Goal: Task Accomplishment & Management: Use online tool/utility

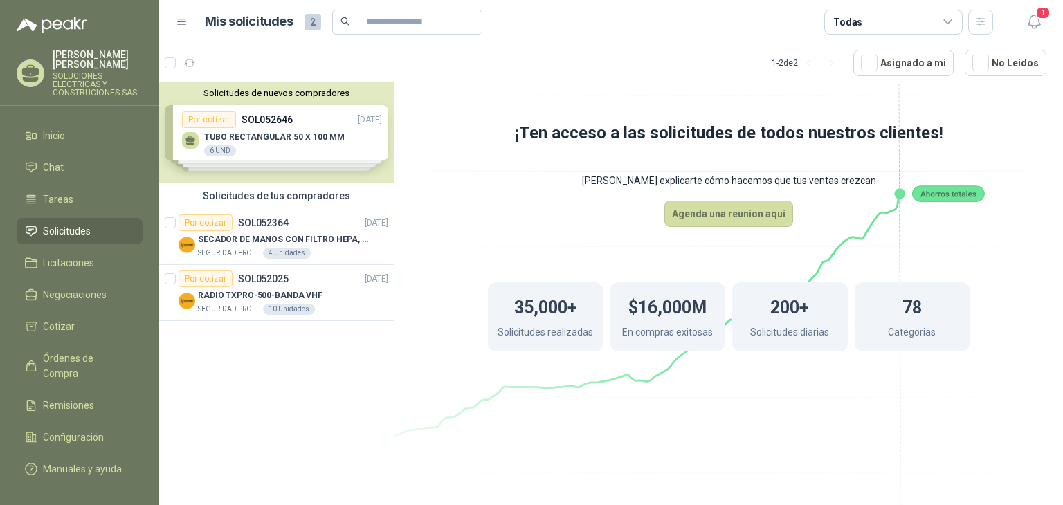
click at [334, 147] on div "Solicitudes de nuevos compradores Por cotizar SOL052646 [DATE] TUBO RECTANGULAR…" at bounding box center [276, 132] width 235 height 100
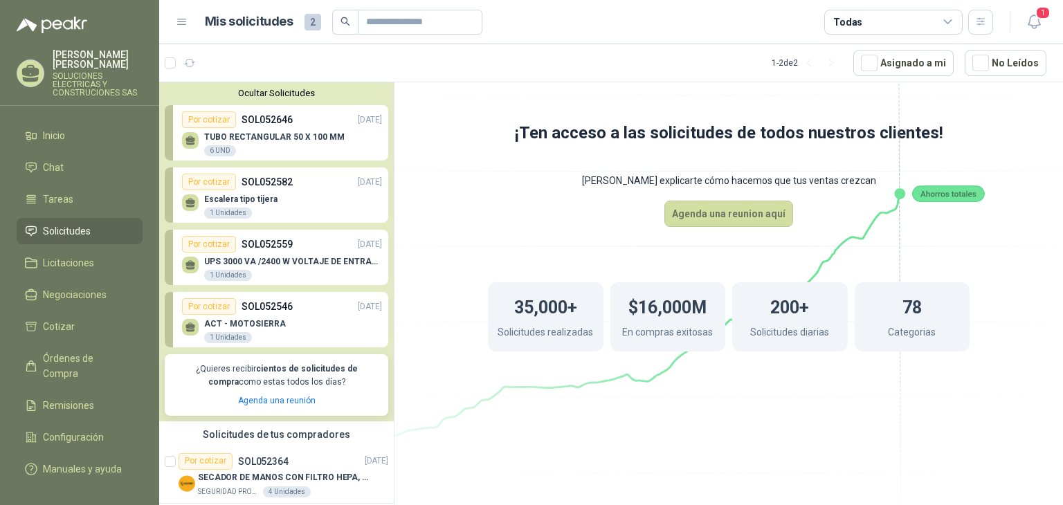
click at [87, 78] on p "SOLUCIONES ELECTRICAS Y CONSTRUCIONES SAS" at bounding box center [98, 84] width 90 height 25
click at [80, 226] on span "Solicitudes" at bounding box center [67, 231] width 48 height 15
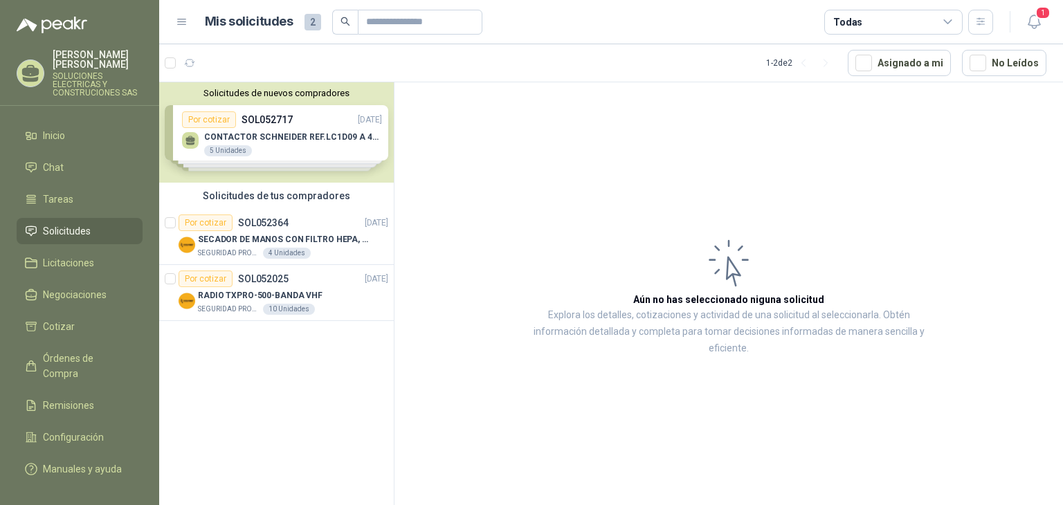
click at [316, 141] on div "Solicitudes de nuevos compradores Por cotizar SOL052717 20/08/25 CONTACTOR SCHN…" at bounding box center [276, 132] width 235 height 100
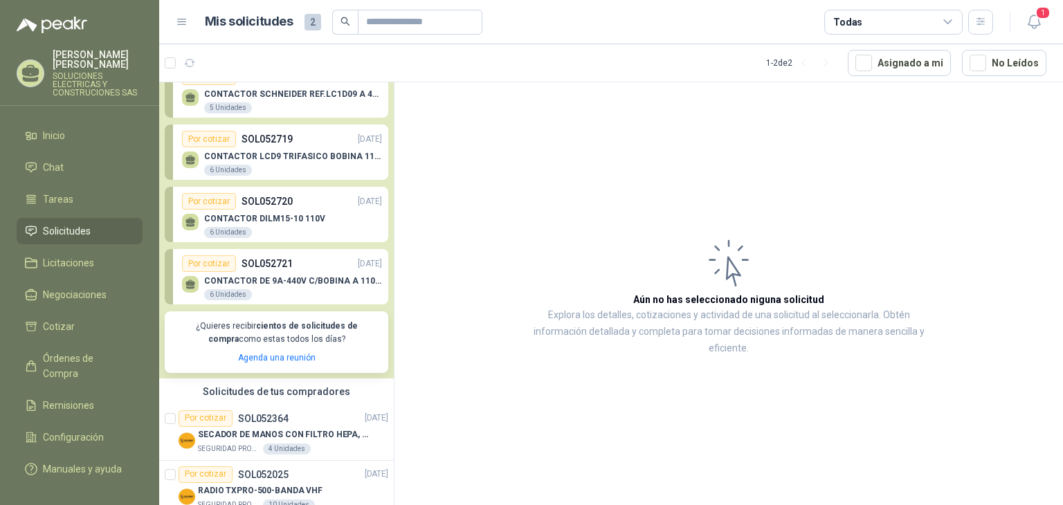
scroll to position [69, 0]
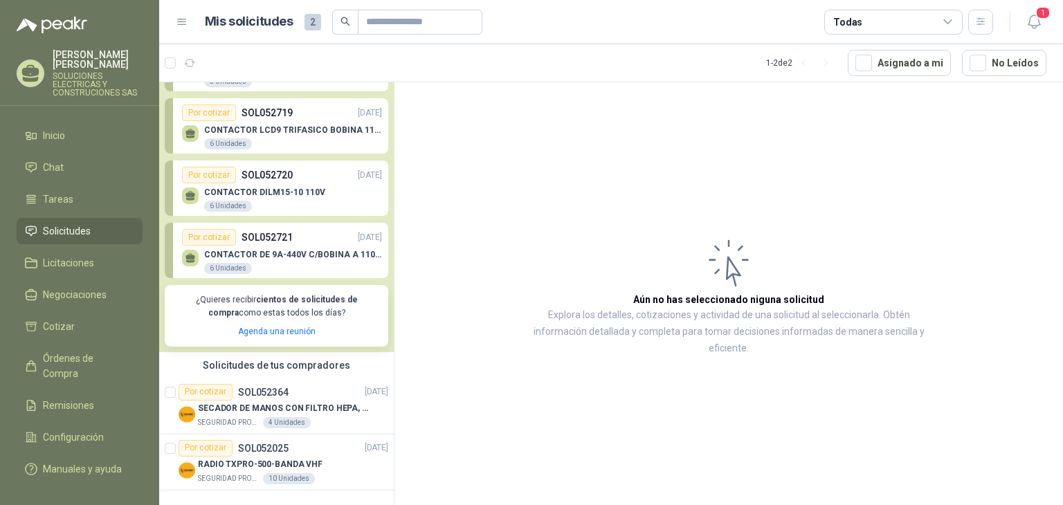
click at [312, 246] on div "CONTACTOR DE 9A-440V C/BOBINA A 110V - LC1D10 6 Unidades" at bounding box center [282, 260] width 200 height 29
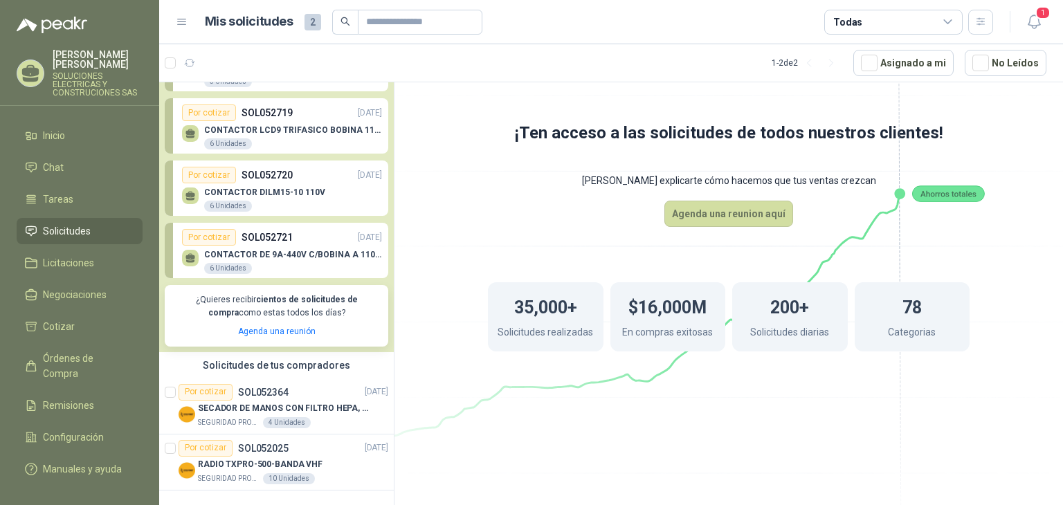
click at [312, 246] on div "CONTACTOR DE 9A-440V C/BOBINA A 110V - LC1D10 6 Unidades" at bounding box center [282, 260] width 200 height 29
drag, startPoint x: 243, startPoint y: 258, endPoint x: 204, endPoint y: 242, distance: 42.2
click at [204, 242] on div "Por cotizar" at bounding box center [209, 237] width 54 height 17
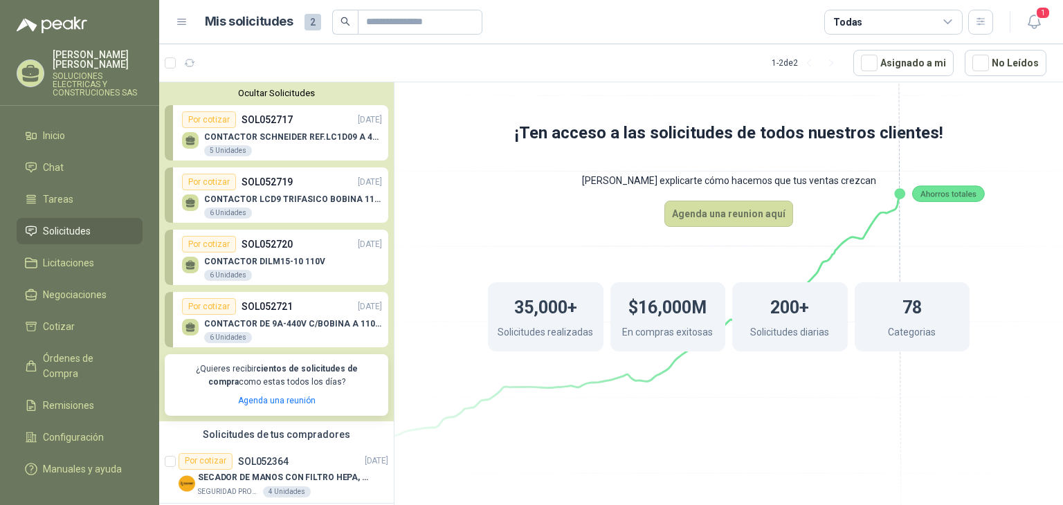
click at [202, 119] on div "Por cotizar" at bounding box center [209, 119] width 54 height 17
click at [194, 139] on icon at bounding box center [191, 139] width 10 height 6
click at [198, 118] on div "Por cotizar" at bounding box center [209, 119] width 54 height 17
click at [222, 153] on div "5 Unidades" at bounding box center [228, 150] width 48 height 11
click at [228, 66] on icon "button" at bounding box center [224, 63] width 12 height 12
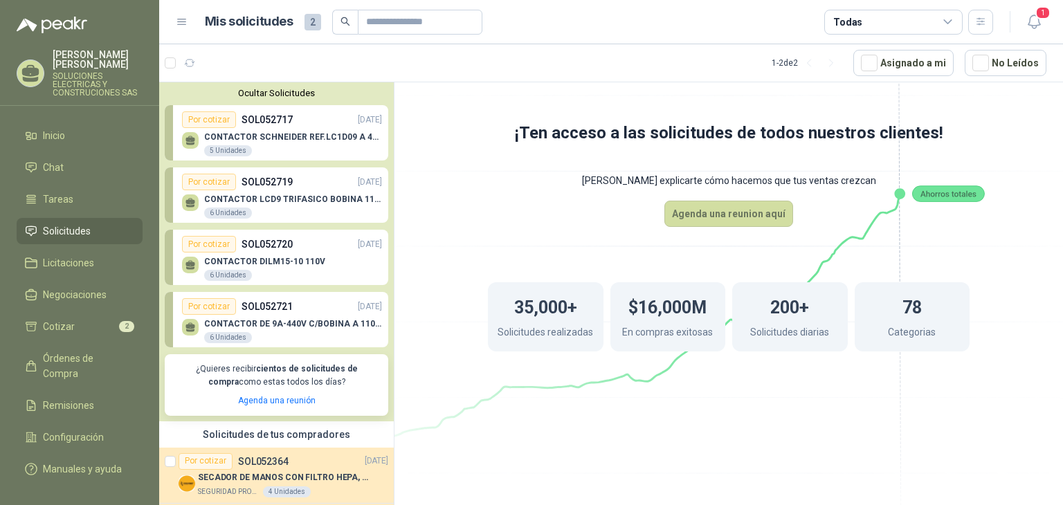
click at [255, 192] on div "CONTACTOR LCD9 TRIFASICO BOBINA 110V VAC 6 Unidades" at bounding box center [282, 204] width 200 height 29
click at [242, 152] on div "5 Unidades" at bounding box center [228, 150] width 48 height 11
click at [79, 320] on li "Cotizar 2" at bounding box center [79, 326] width 109 height 15
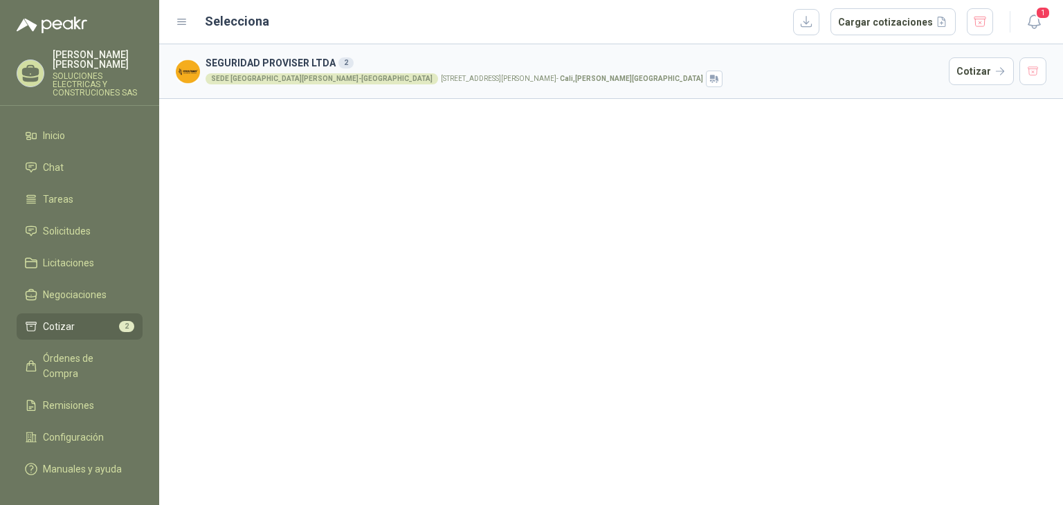
click at [222, 70] on h3 "SEGURIDAD PROVISER LTDA 2" at bounding box center [575, 62] width 738 height 15
click at [226, 77] on div "SEDE SAN VICENTE-CALI" at bounding box center [322, 78] width 233 height 11
click at [188, 73] on img at bounding box center [188, 72] width 24 height 24
click at [83, 351] on span "Órdenes de Compra" at bounding box center [86, 366] width 87 height 30
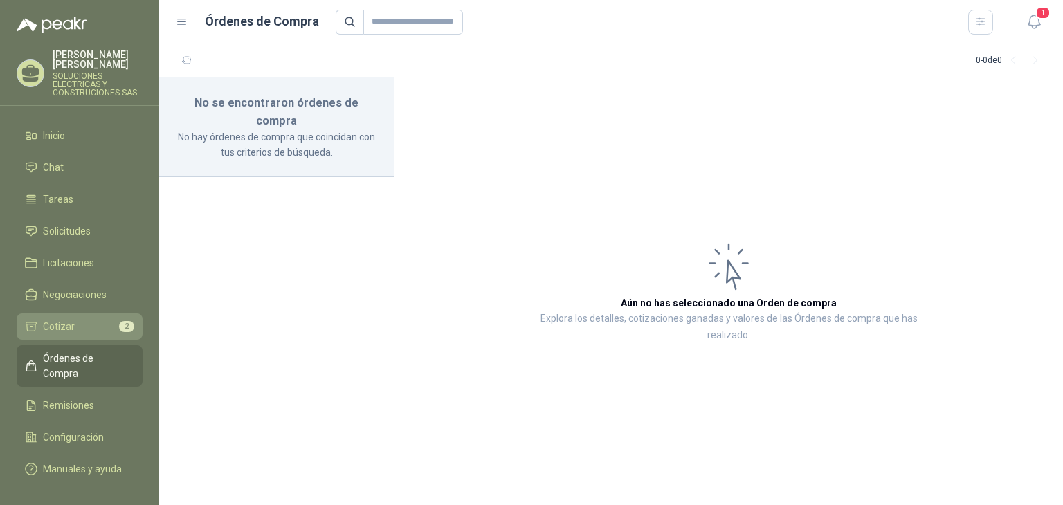
click at [87, 324] on link "Cotizar 2" at bounding box center [80, 327] width 126 height 26
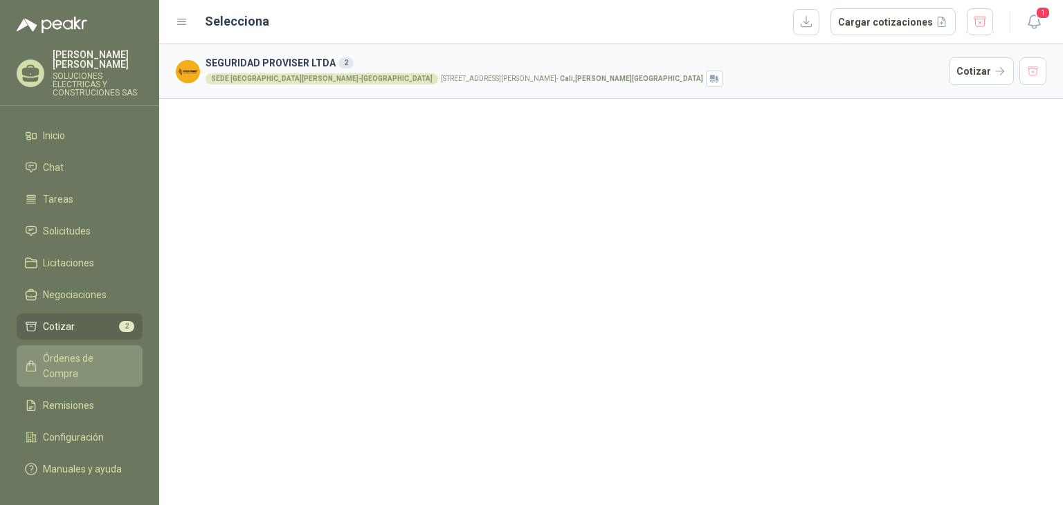
click at [91, 351] on span "Órdenes de Compra" at bounding box center [86, 366] width 87 height 30
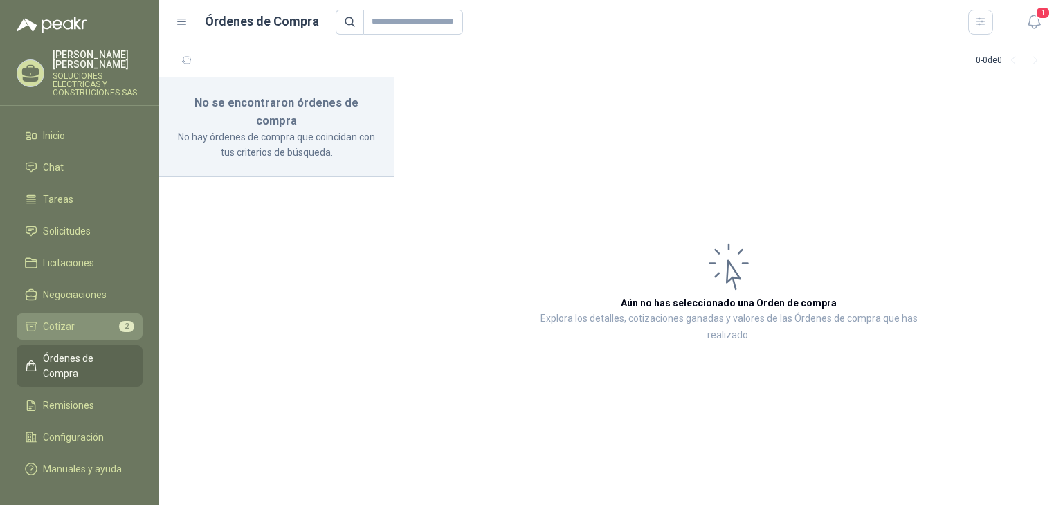
click at [86, 319] on li "Cotizar 2" at bounding box center [79, 326] width 109 height 15
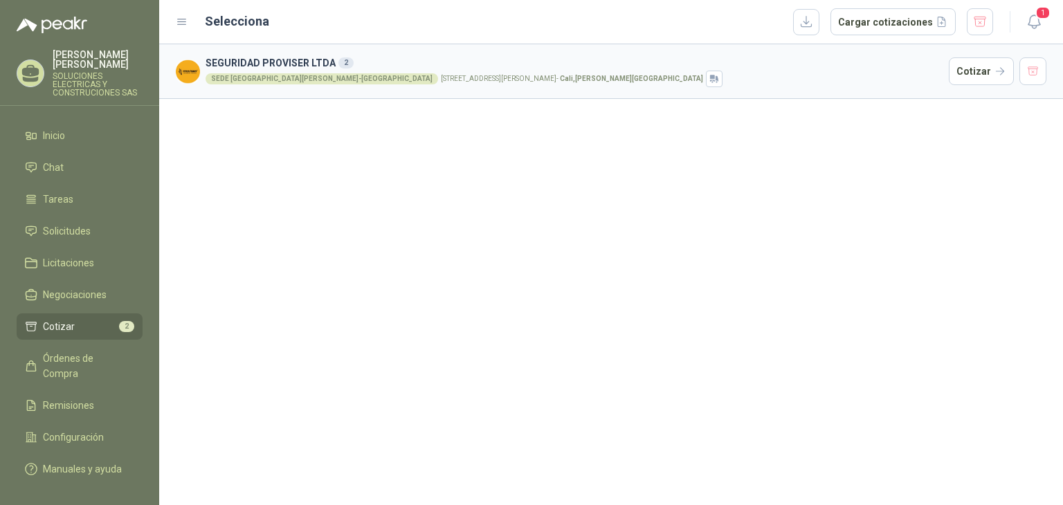
click at [262, 80] on div "SEDE SAN VICENTE-CALI" at bounding box center [322, 78] width 233 height 11
click at [997, 75] on button "Cotizar" at bounding box center [981, 71] width 65 height 28
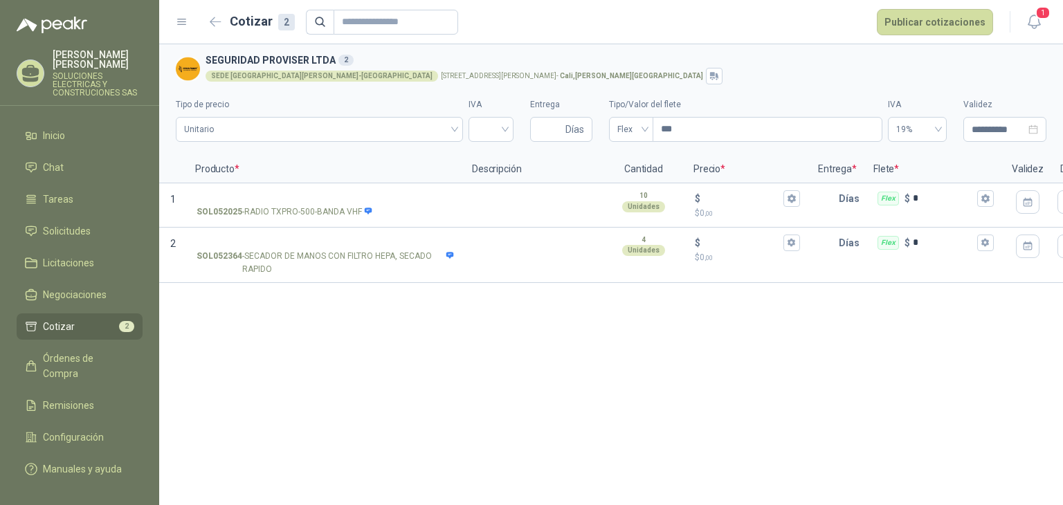
click at [405, 377] on div "**********" at bounding box center [611, 274] width 904 height 461
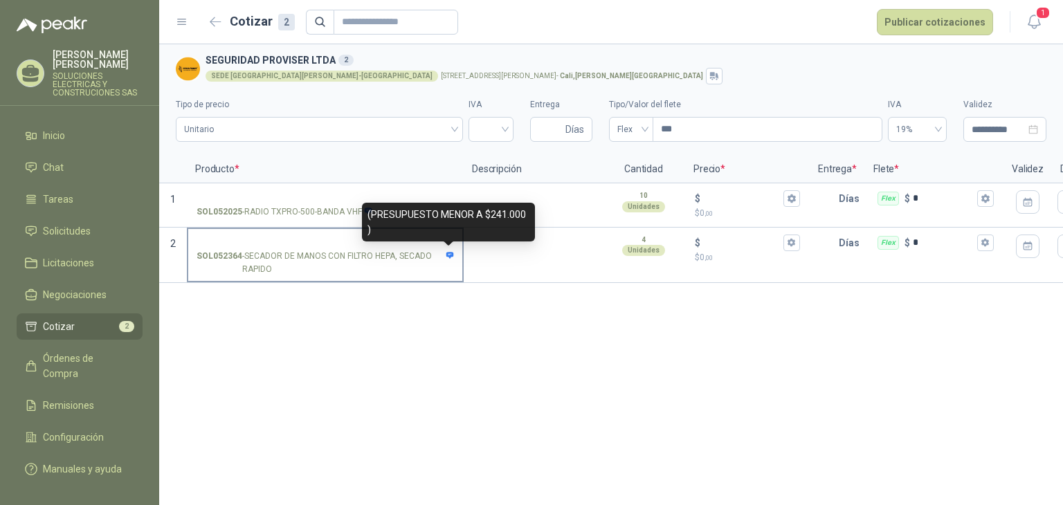
click at [451, 258] on icon at bounding box center [450, 255] width 9 height 9
click at [451, 249] on input "SOL052364 - SECADOR DE MANOS CON FILTRO HEPA, SECADO RAPIDO" at bounding box center [326, 243] width 258 height 10
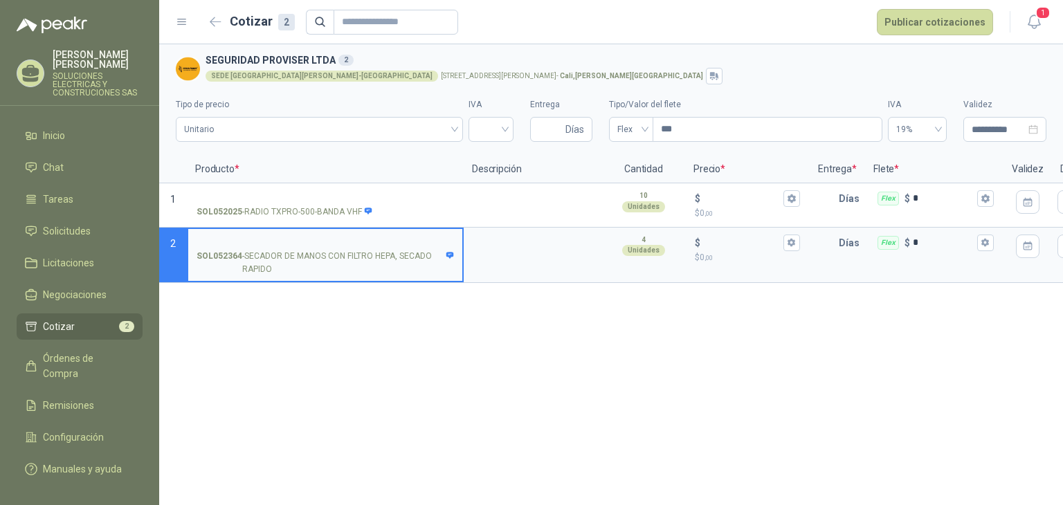
click at [482, 356] on div "**********" at bounding box center [611, 274] width 904 height 461
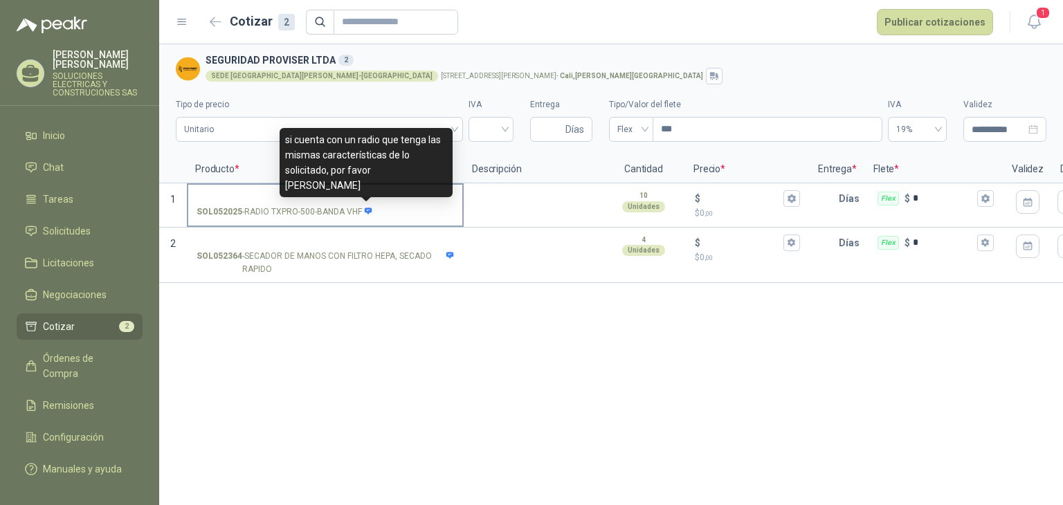
click at [362, 214] on span at bounding box center [367, 212] width 11 height 13
click at [362, 204] on input "SOL052025 - RADIO TXPRO-500-BANDA VHF" at bounding box center [326, 199] width 258 height 10
click at [362, 214] on span at bounding box center [367, 212] width 11 height 13
click at [362, 204] on input "SOL052025 - RADIO TXPRO-500-BANDA VHF" at bounding box center [326, 199] width 258 height 10
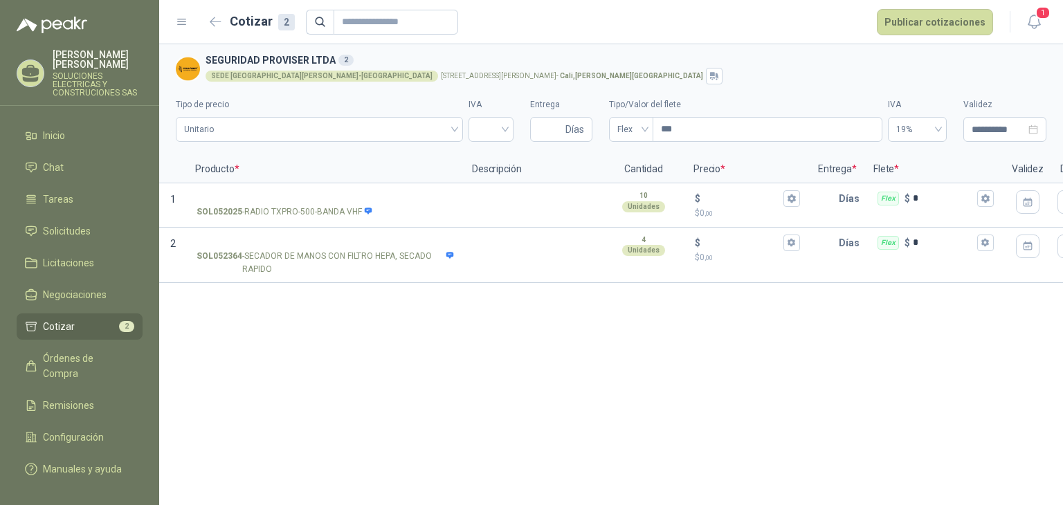
click at [368, 386] on div "**********" at bounding box center [611, 274] width 904 height 461
click at [667, 216] on div "10 Unidades" at bounding box center [644, 201] width 80 height 33
click at [416, 422] on div "**********" at bounding box center [611, 274] width 904 height 461
click at [72, 128] on li "Inicio" at bounding box center [79, 135] width 109 height 15
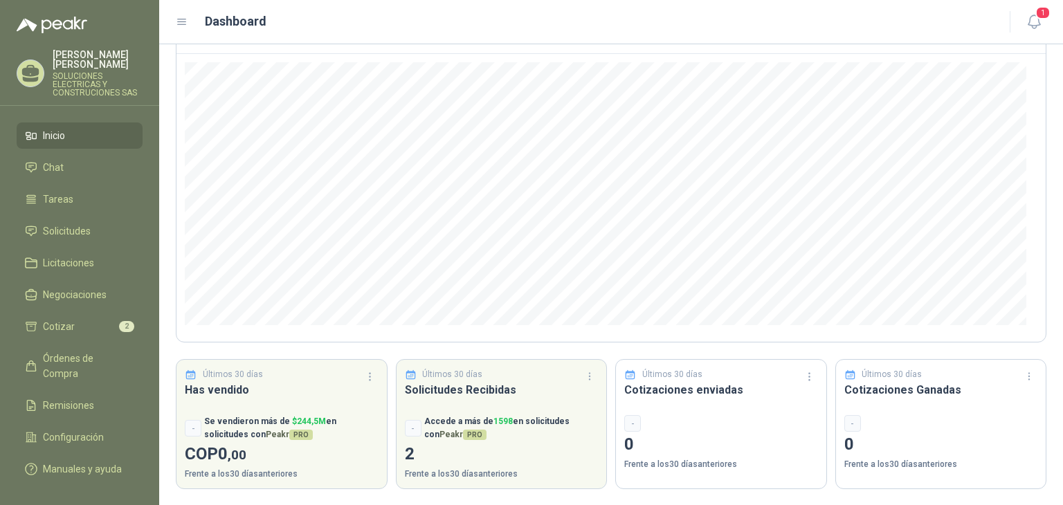
scroll to position [118, 0]
click at [71, 230] on link "Solicitudes" at bounding box center [80, 231] width 126 height 26
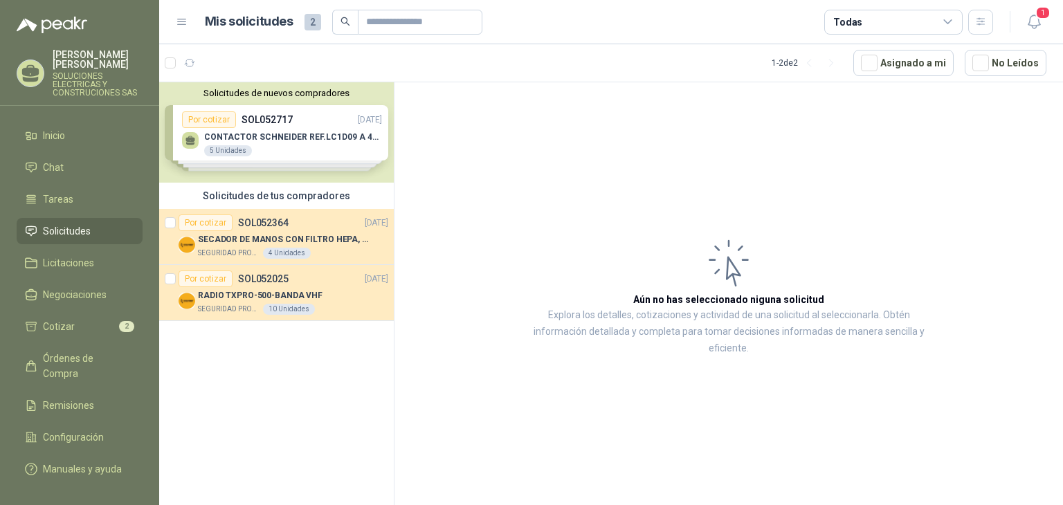
click at [293, 156] on div "Solicitudes de nuevos compradores Por cotizar SOL052717 20/08/25 CONTACTOR SCHN…" at bounding box center [276, 132] width 235 height 100
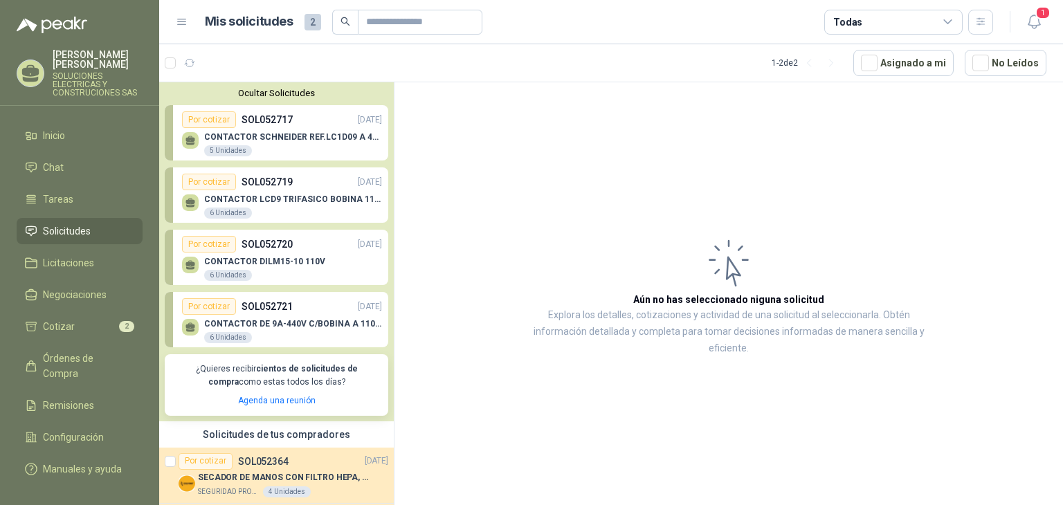
click at [310, 200] on p "CONTACTOR LCD9 TRIFASICO BOBINA 110V VAC" at bounding box center [293, 200] width 178 height 10
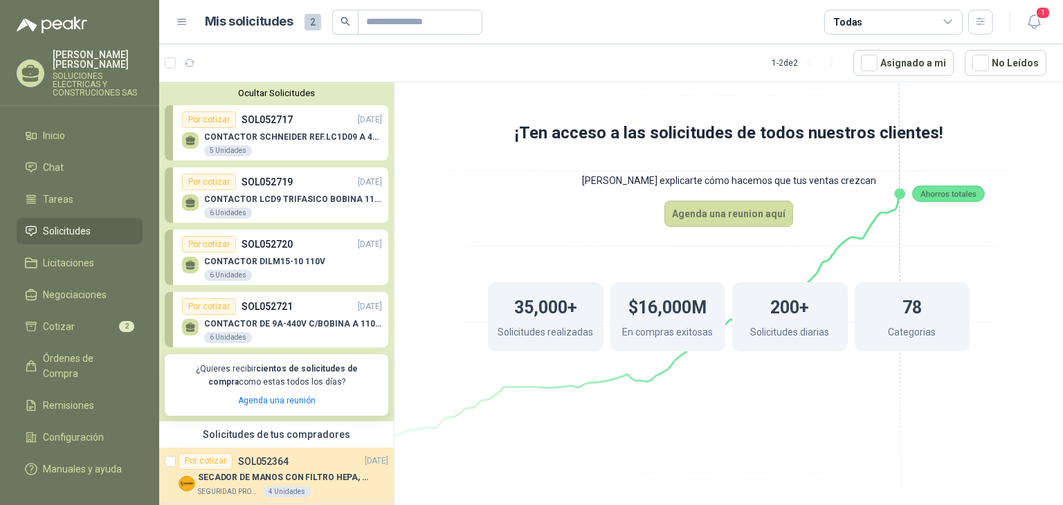
click at [298, 139] on p "CONTACTOR SCHNEIDER REF.LC1D09 A 440V AC" at bounding box center [293, 137] width 178 height 10
